Goal: Task Accomplishment & Management: Manage account settings

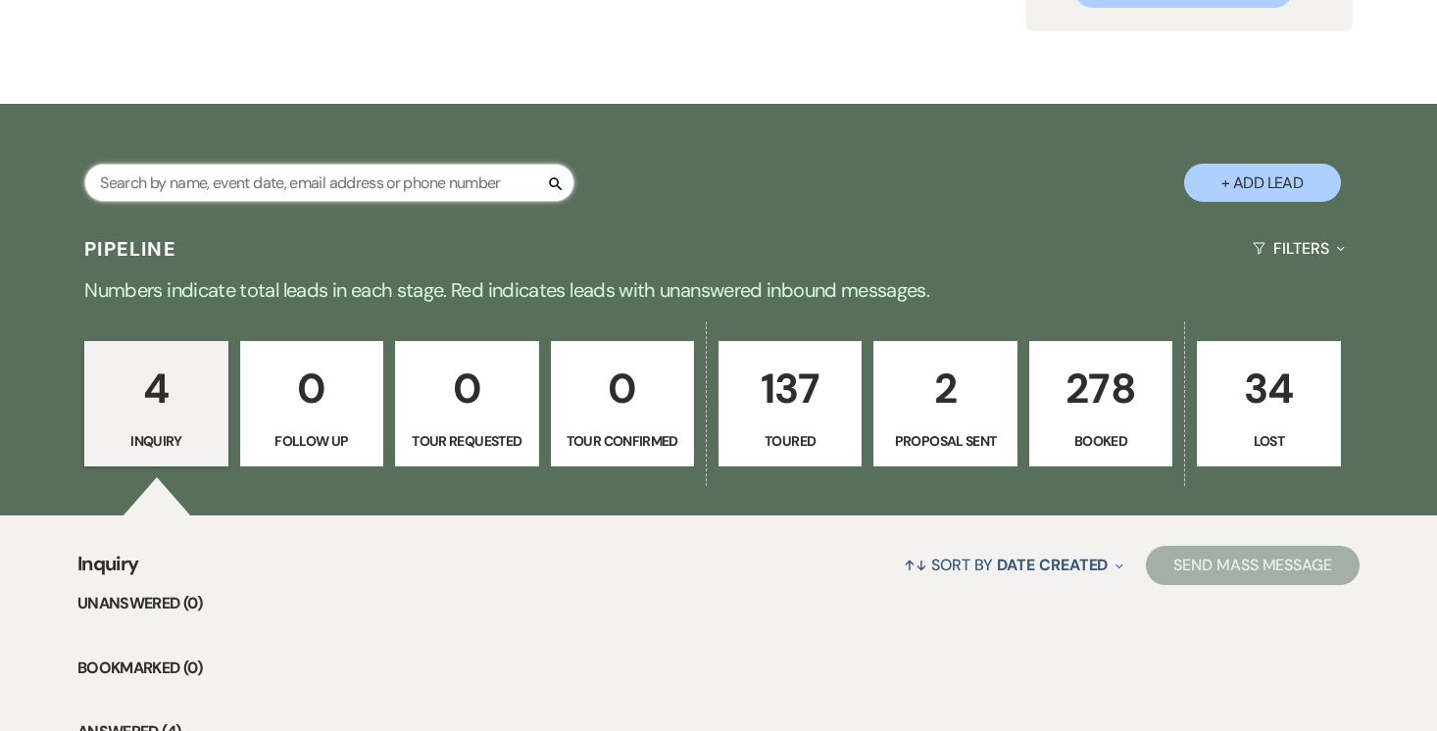
click at [363, 181] on input "text" at bounding box center [329, 183] width 490 height 38
paste input "[PERSON_NAME]"
type input "[PERSON_NAME]"
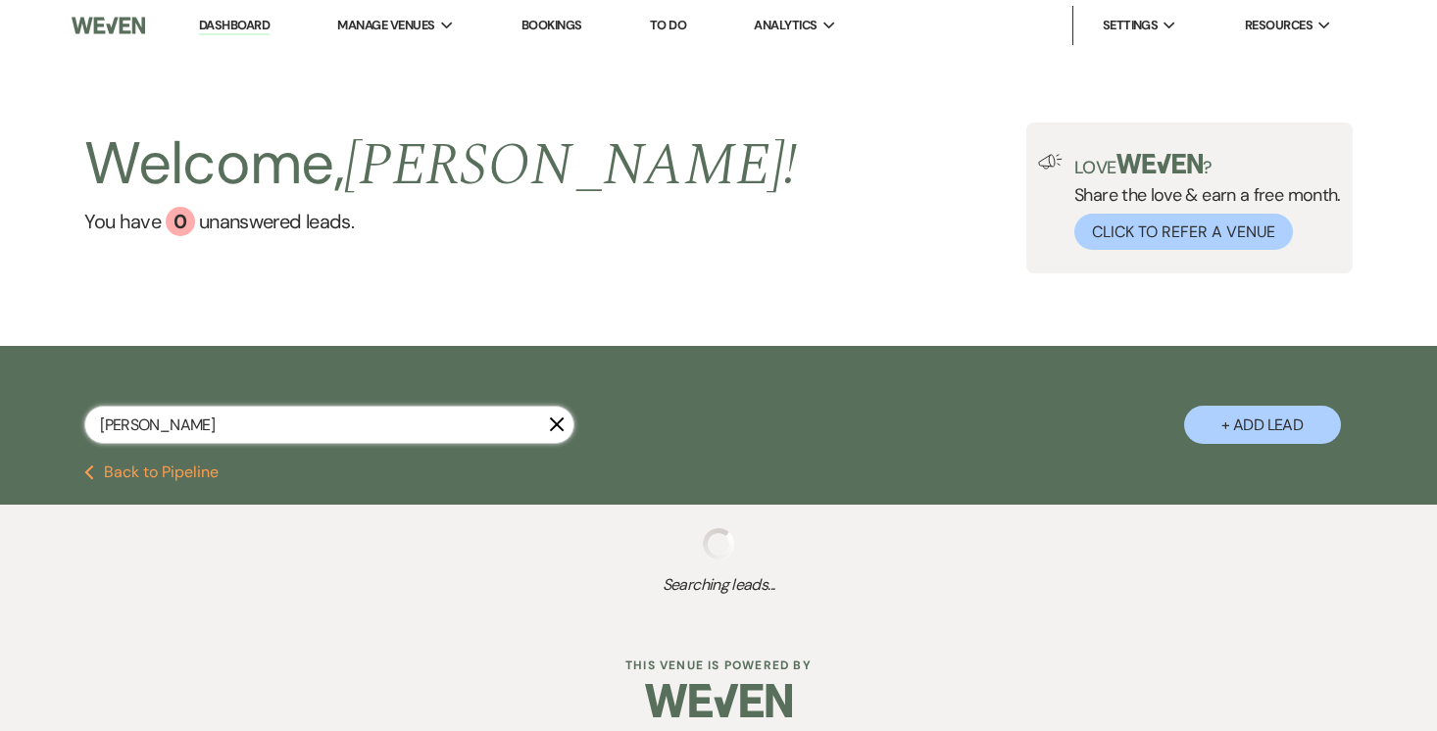
select select "8"
select select "6"
select select "5"
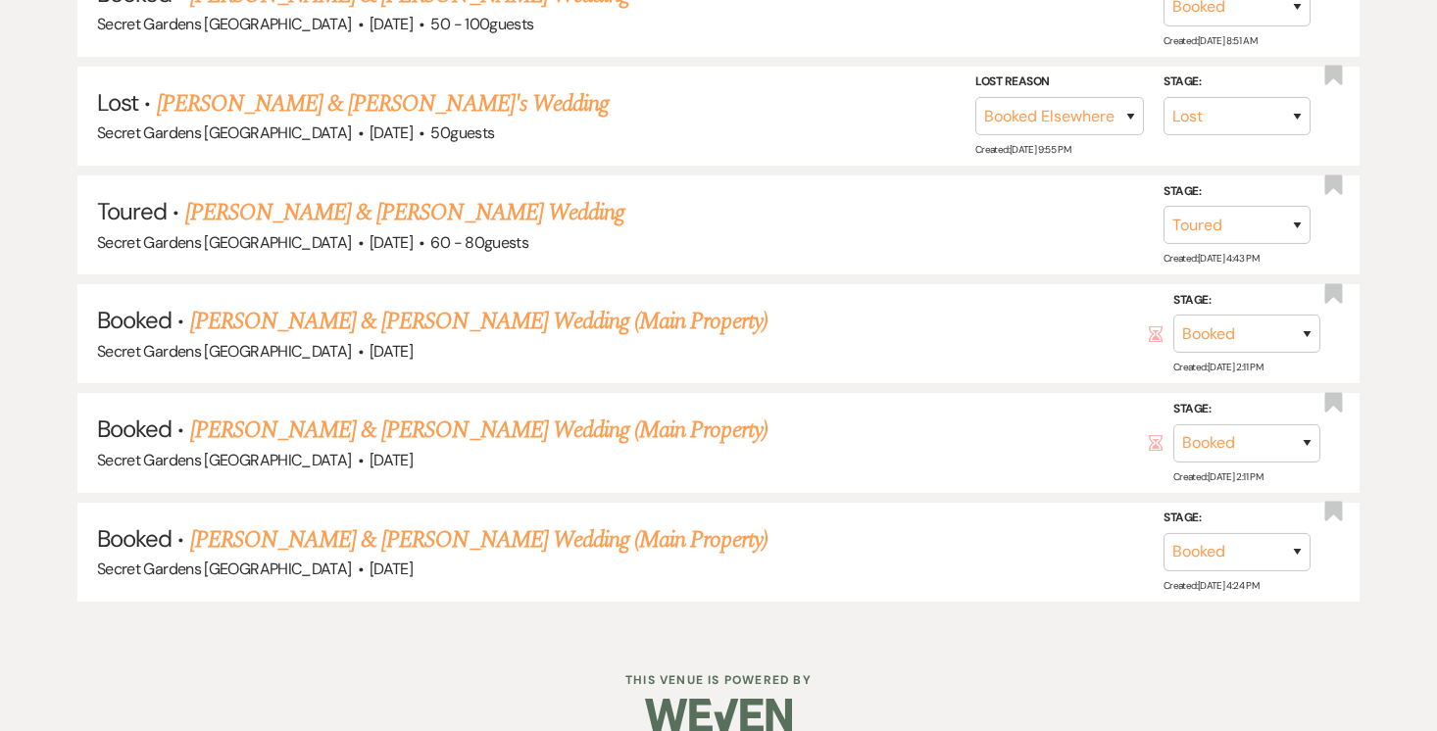
scroll to position [808, 0]
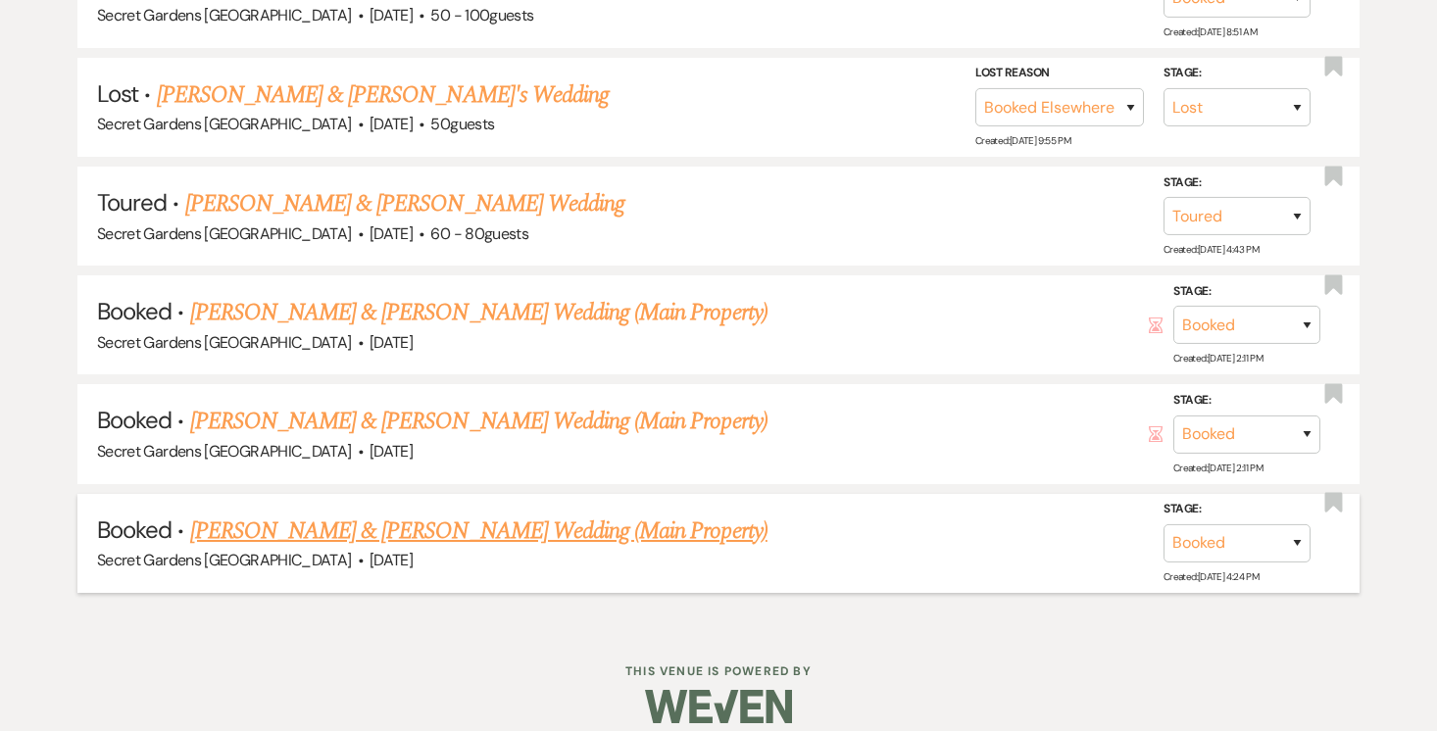
type input "[PERSON_NAME]"
click at [465, 518] on link "[PERSON_NAME] & [PERSON_NAME] Wedding (Main Property)" at bounding box center [478, 531] width 577 height 35
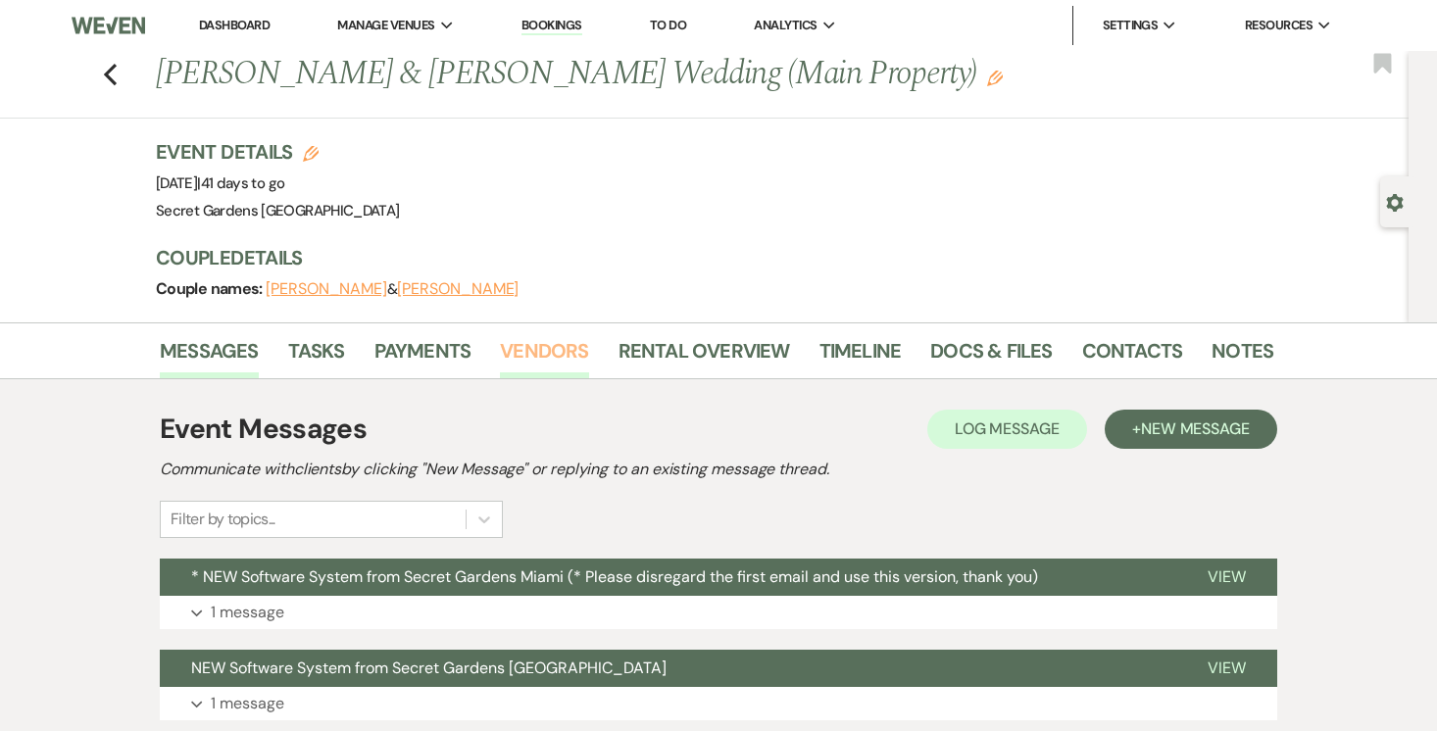
click at [524, 346] on link "Vendors" at bounding box center [544, 356] width 88 height 43
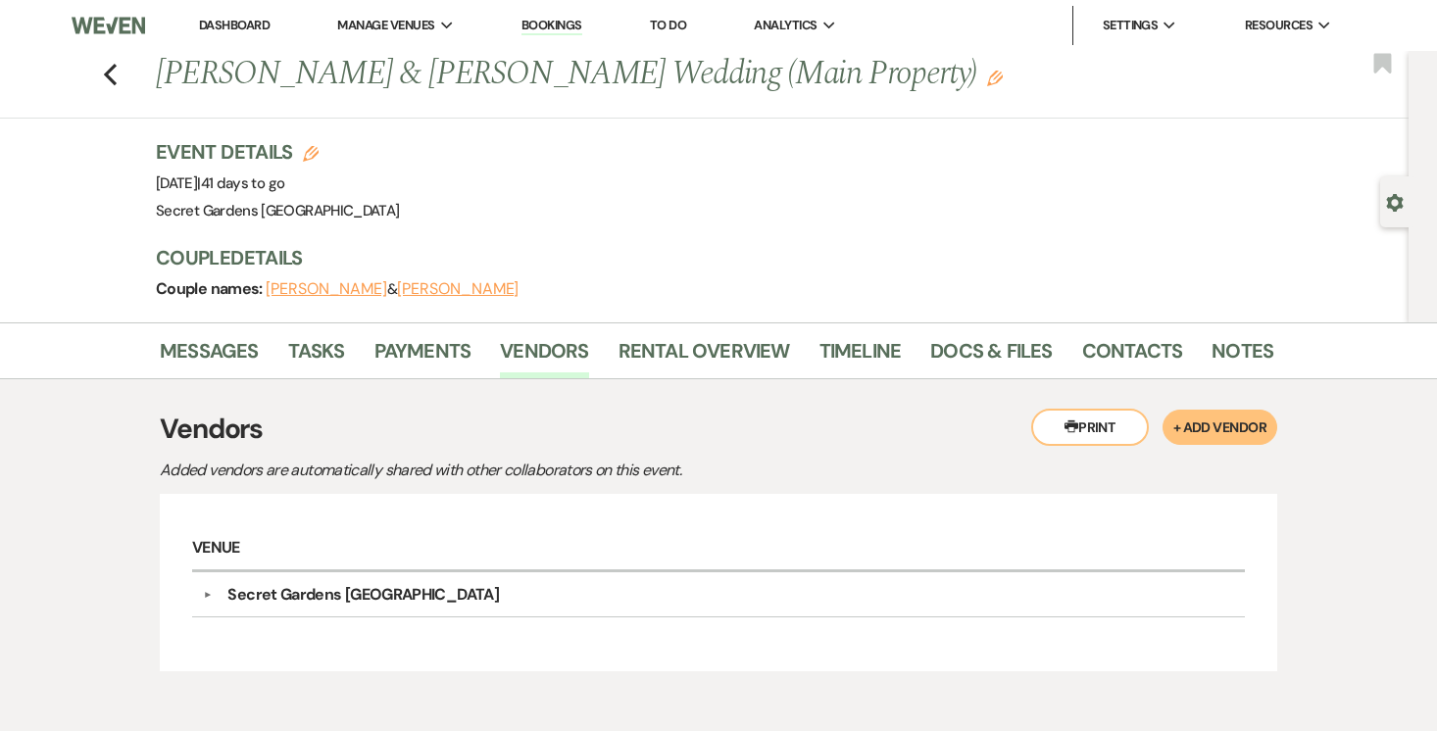
click at [1392, 204] on icon "Gear" at bounding box center [1395, 203] width 18 height 18
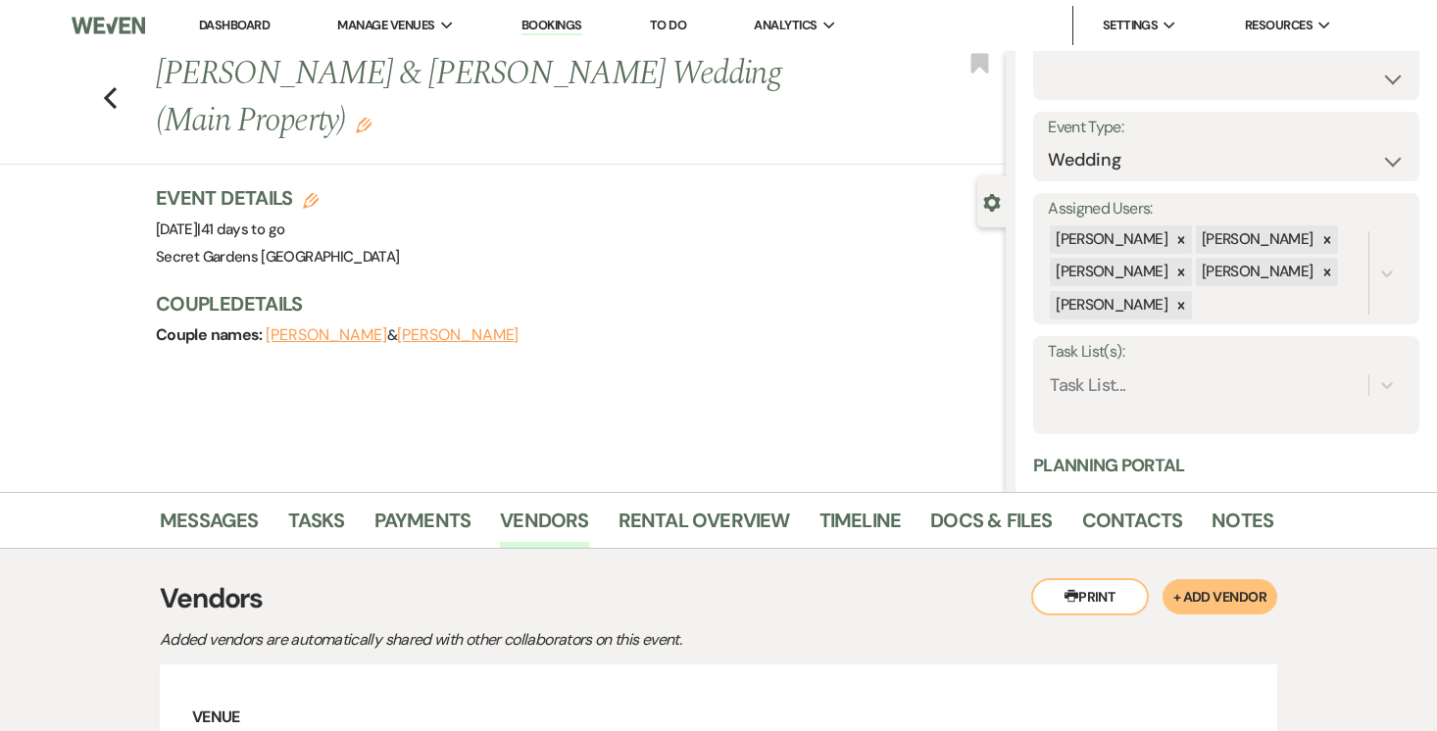
scroll to position [342, 0]
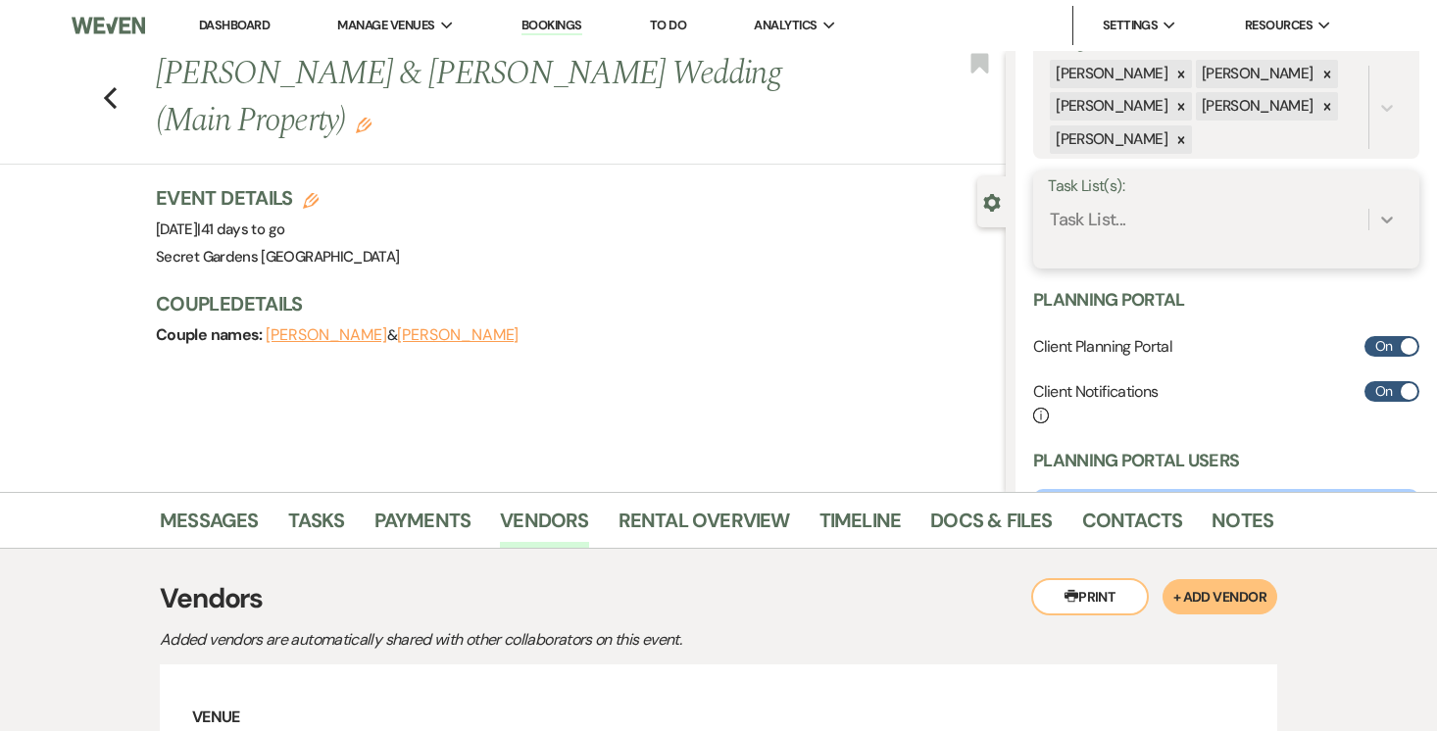
click at [1390, 221] on icon at bounding box center [1387, 220] width 20 height 20
click at [1288, 270] on div "Booked Client List" at bounding box center [1226, 269] width 357 height 39
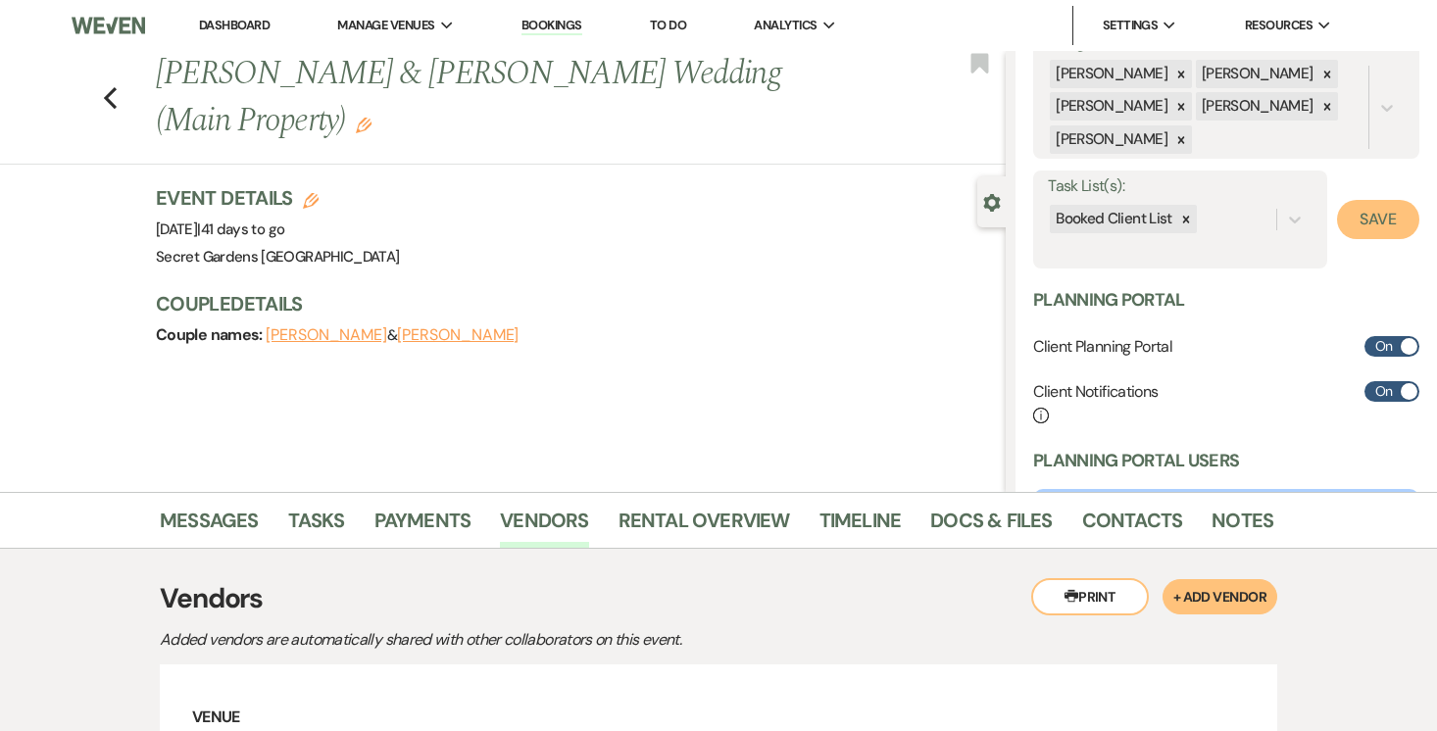
click at [1376, 212] on button "Save" at bounding box center [1378, 219] width 82 height 39
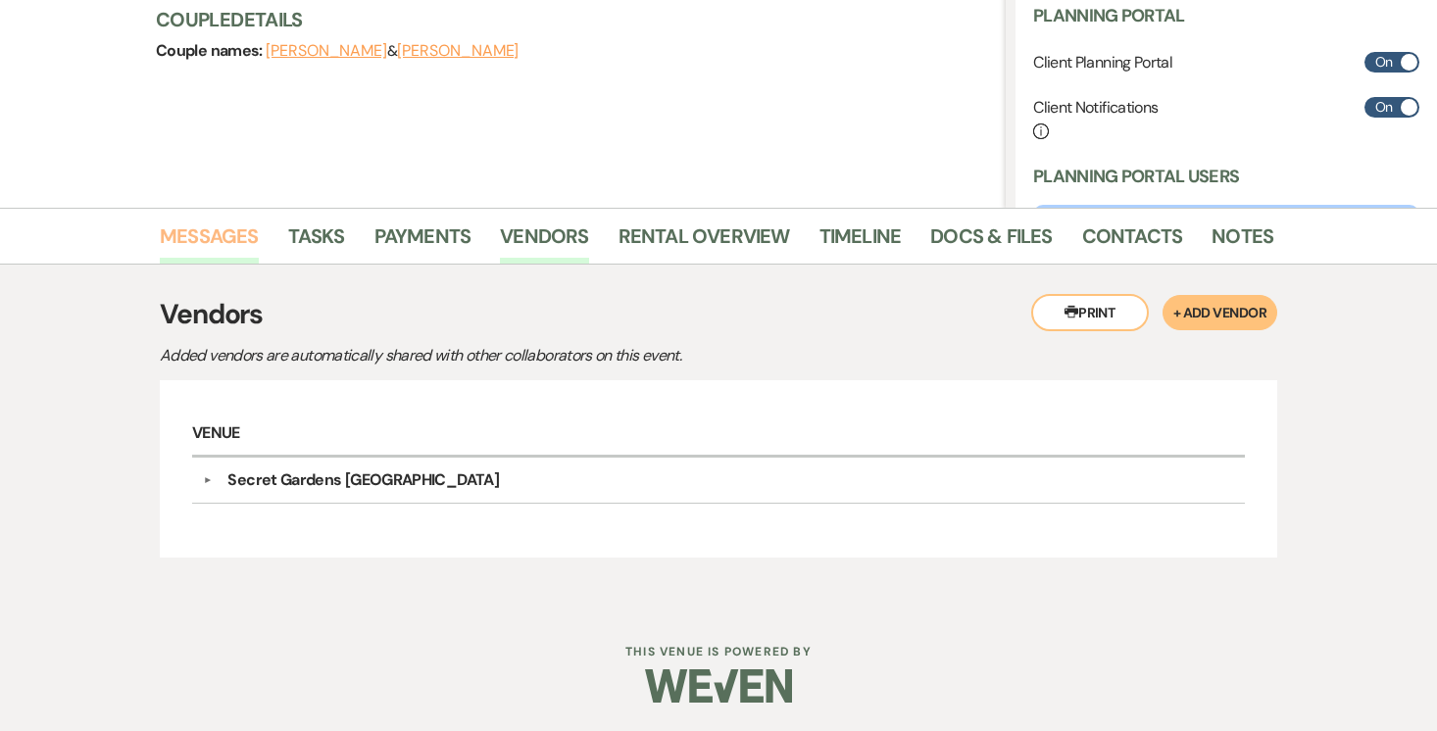
click at [190, 238] on link "Messages" at bounding box center [209, 242] width 99 height 43
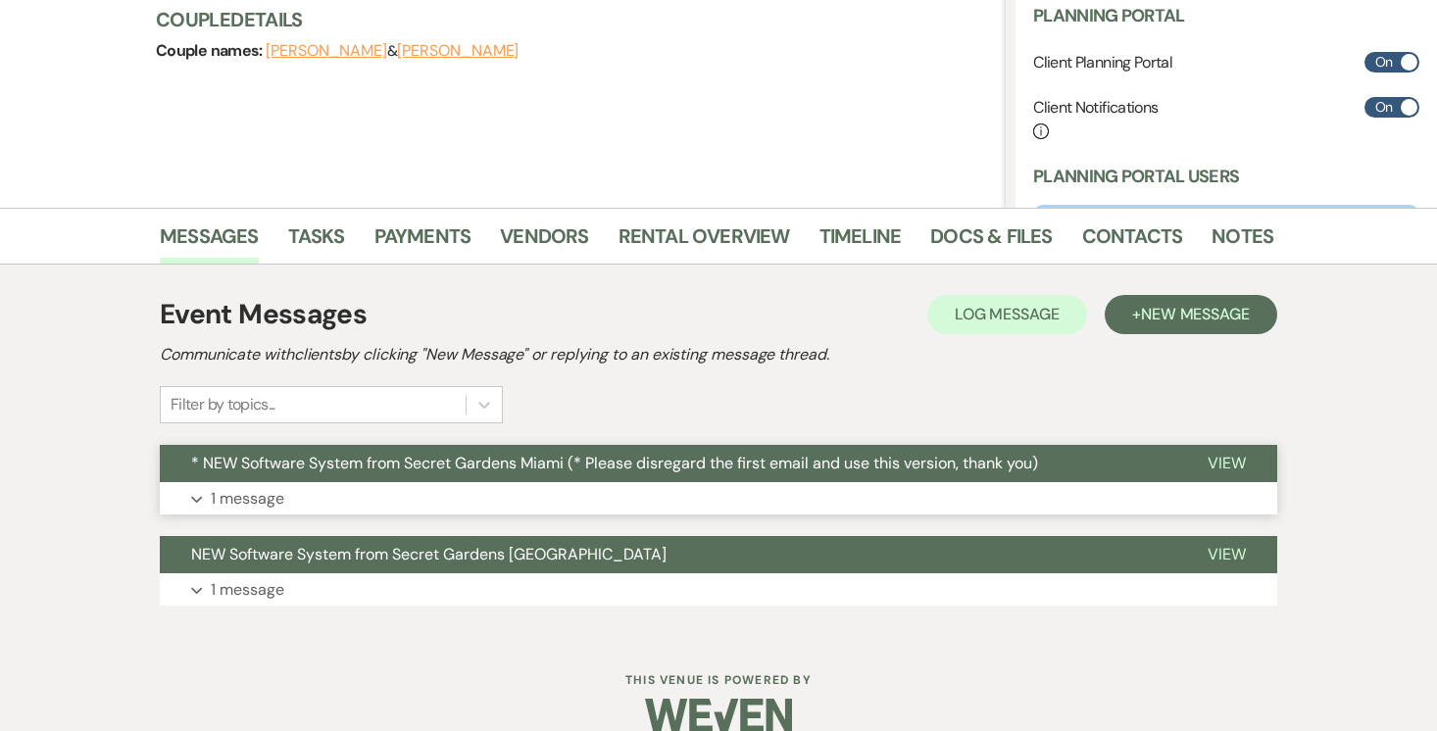
click at [1232, 461] on span "View" at bounding box center [1227, 463] width 38 height 21
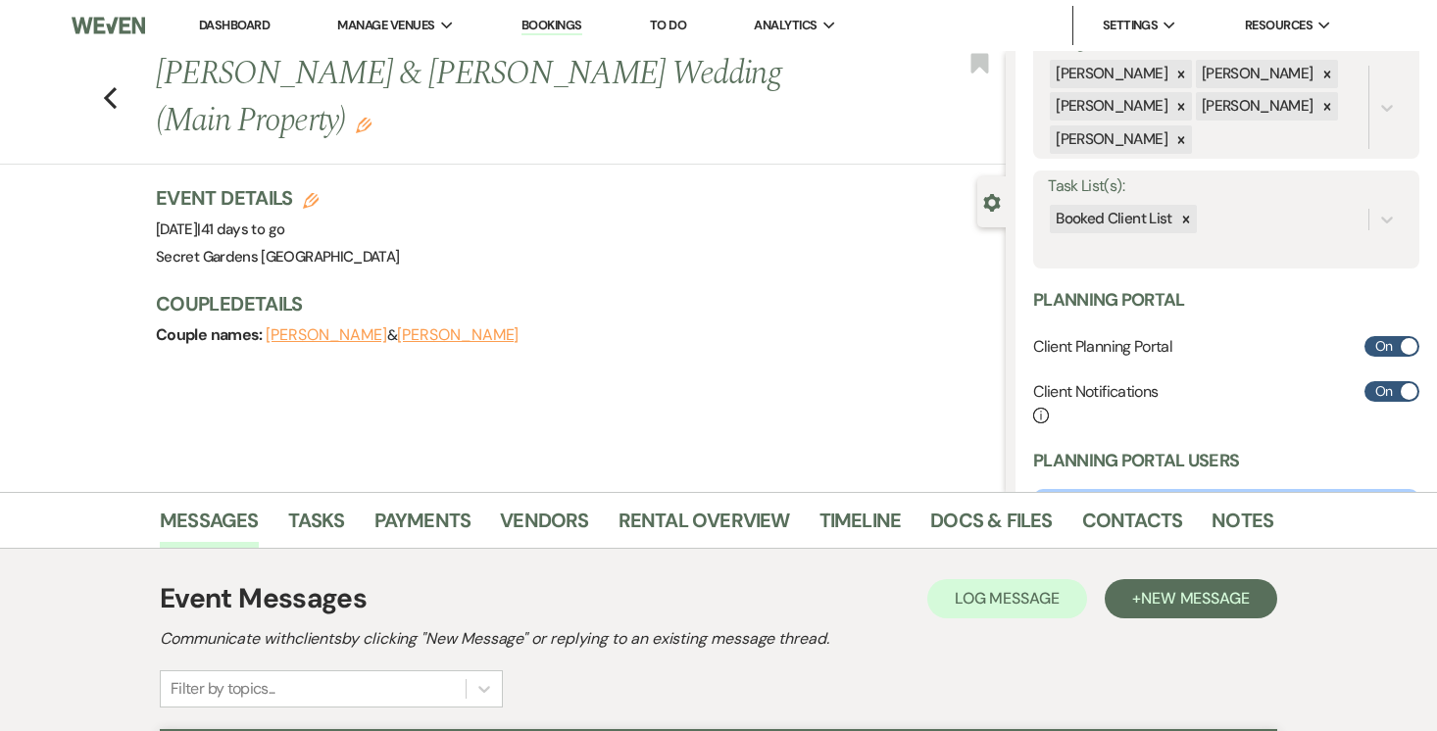
scroll to position [13, 0]
